Goal: Navigation & Orientation: Find specific page/section

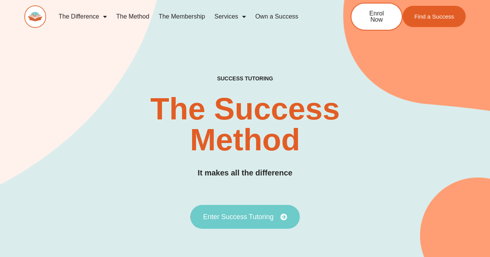
click at [265, 214] on span "Enter Success Tutoring" at bounding box center [238, 217] width 70 height 7
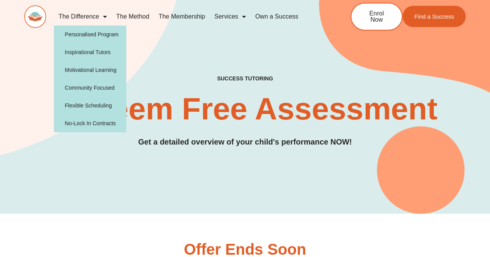
click at [100, 15] on span "Menu" at bounding box center [103, 17] width 8 height 14
